Goal: Navigation & Orientation: Find specific page/section

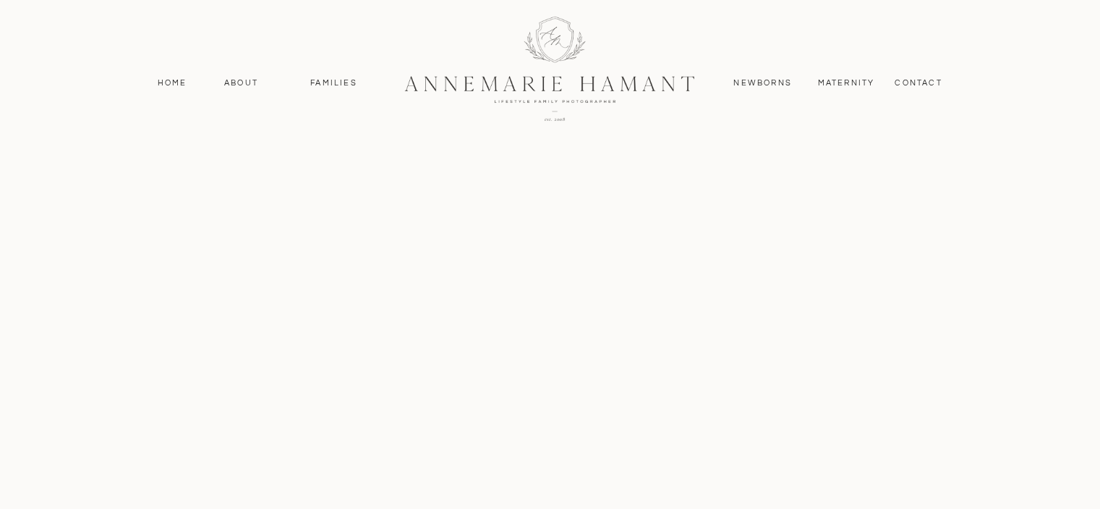
scroll to position [5643, 0]
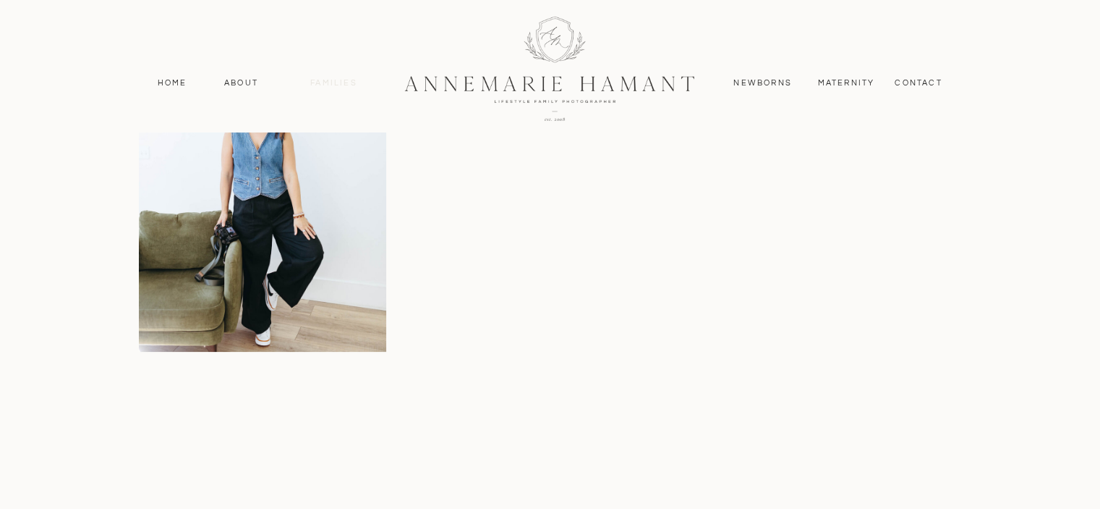
click at [341, 88] on nav "Families" at bounding box center [334, 83] width 65 height 13
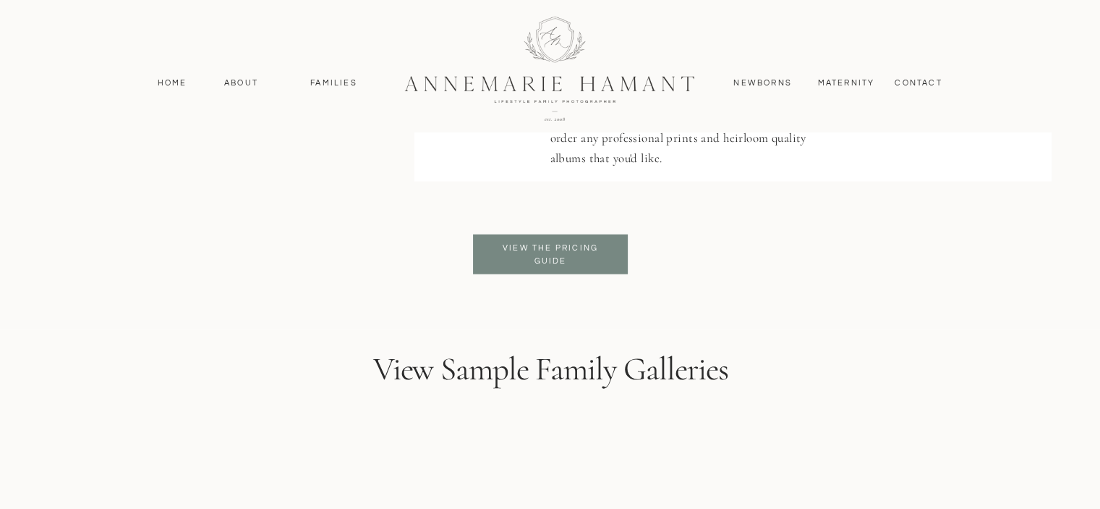
scroll to position [3618, 0]
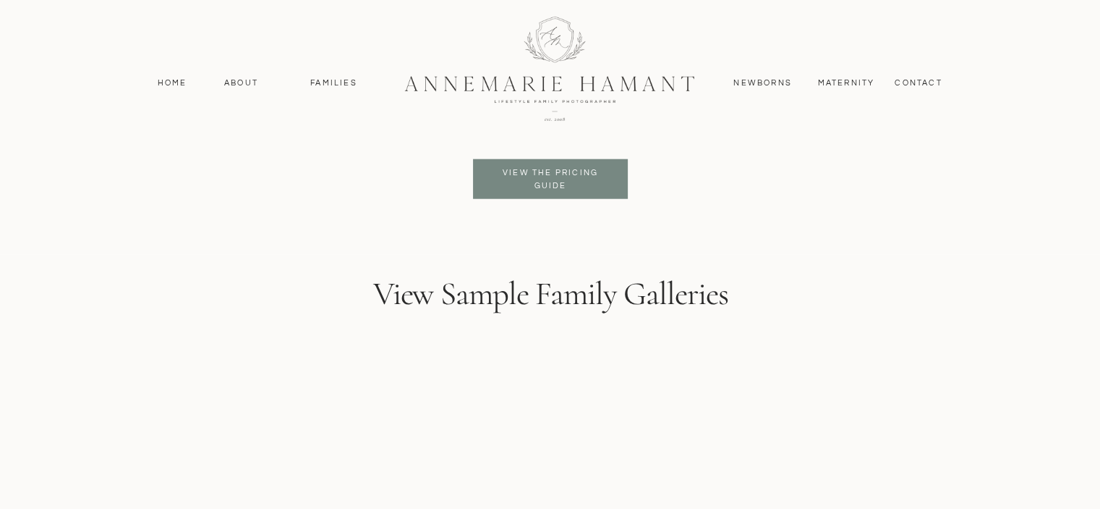
click at [613, 182] on div at bounding box center [550, 179] width 155 height 40
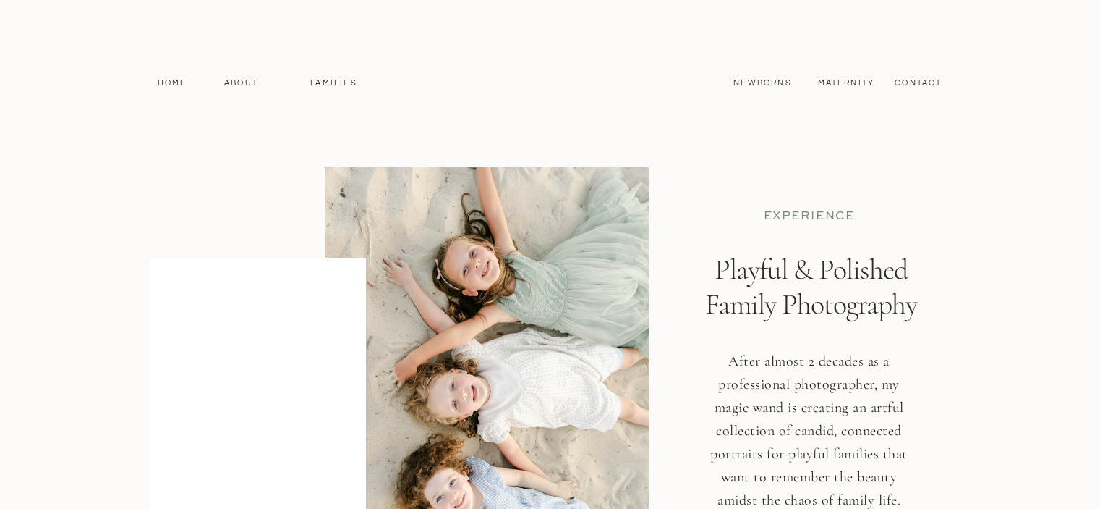
scroll to position [3618, 0]
